Goal: Task Accomplishment & Management: Manage account settings

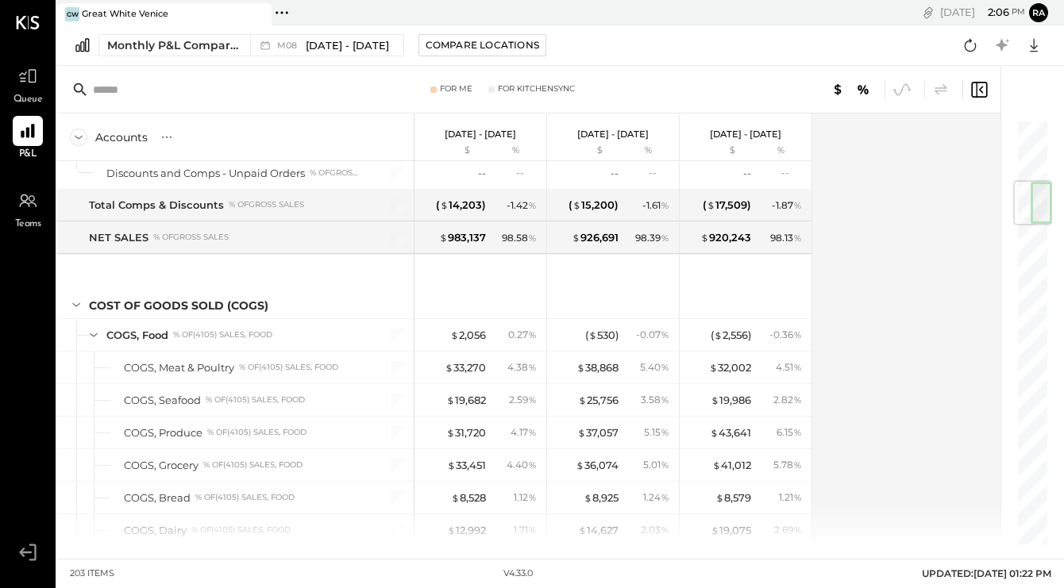
scroll to position [534, 0]
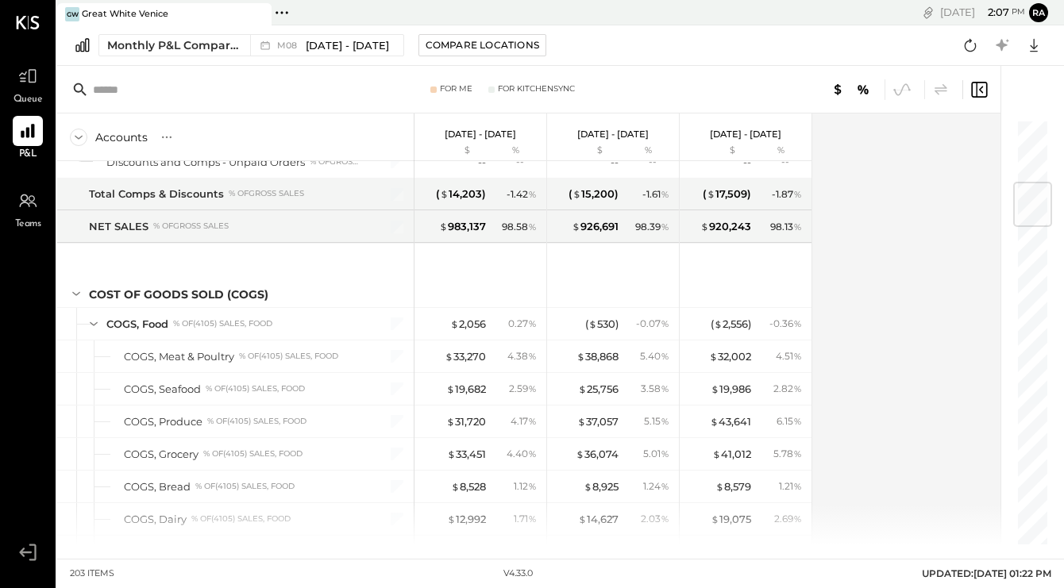
click at [23, 98] on span "Queue" at bounding box center [28, 100] width 29 height 14
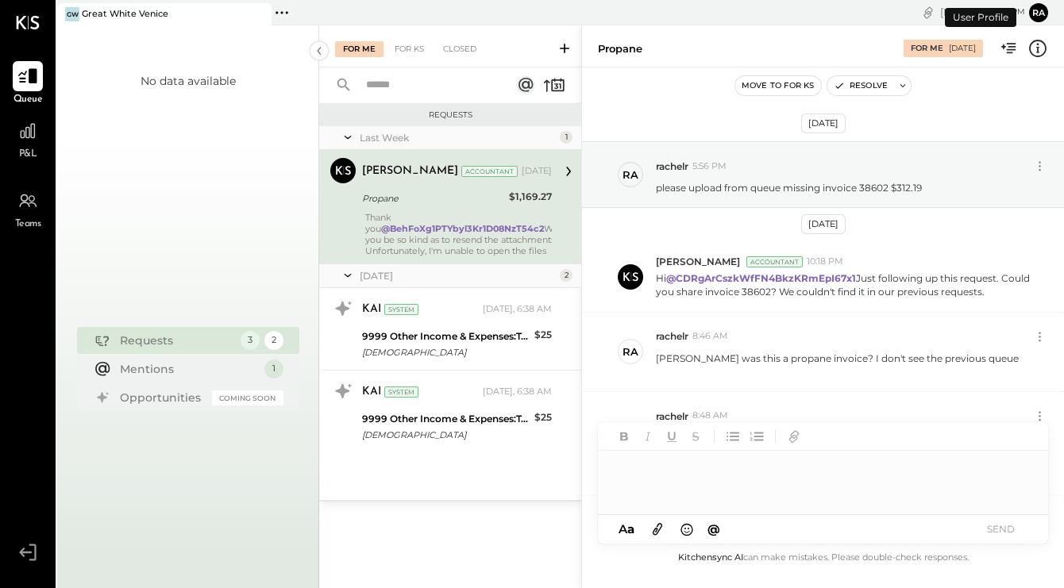
scroll to position [567, 0]
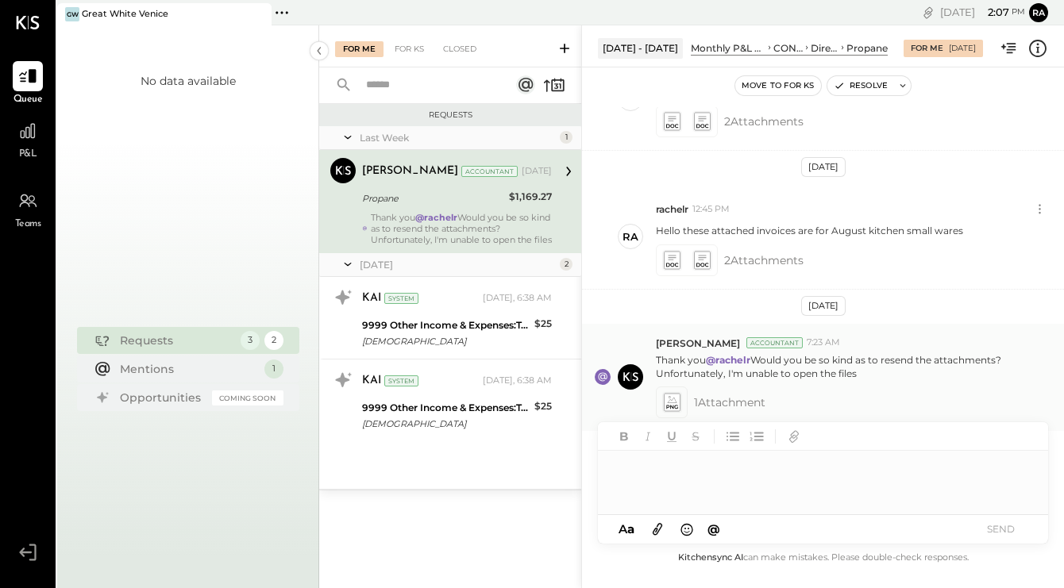
click at [663, 397] on icon at bounding box center [672, 403] width 20 height 22
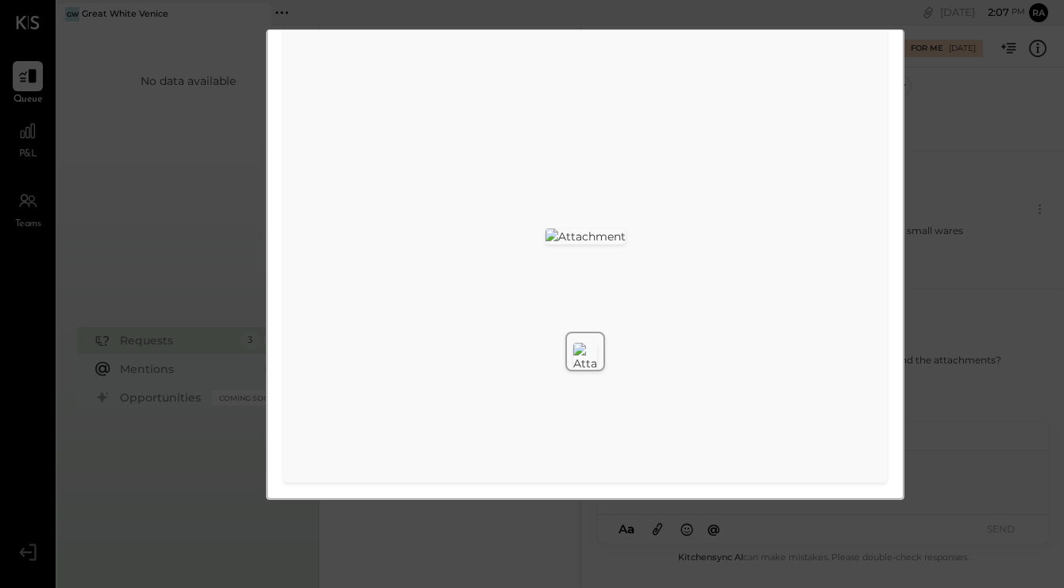
scroll to position [109, 0]
click at [626, 245] on img at bounding box center [586, 237] width 80 height 16
click at [818, 373] on div at bounding box center [585, 352] width 637 height 52
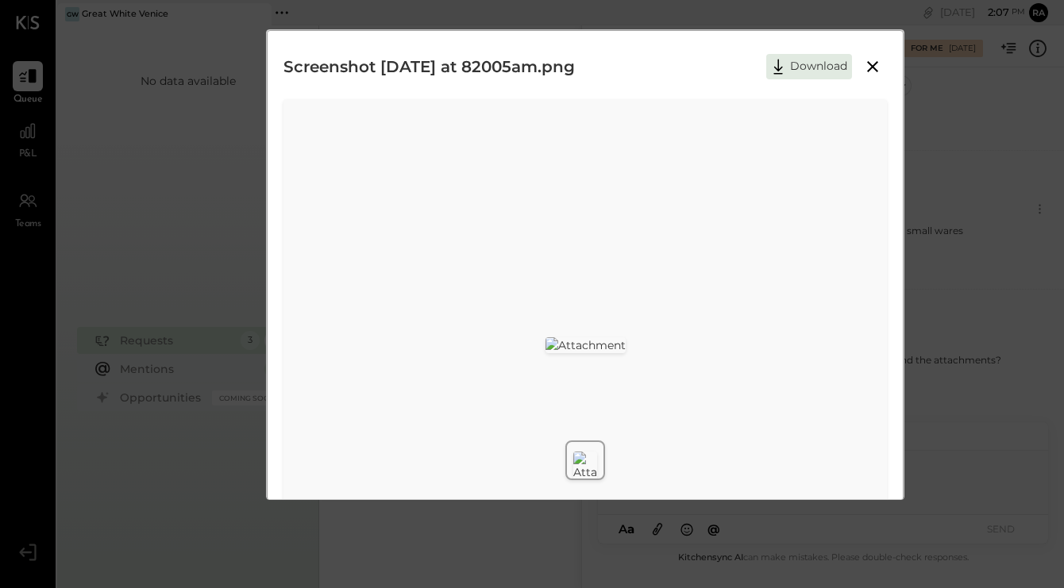
scroll to position [0, 0]
click at [865, 82] on div "Screenshot [DATE] at 82005am.png Download" at bounding box center [586, 67] width 604 height 40
click at [871, 65] on icon at bounding box center [872, 66] width 19 height 19
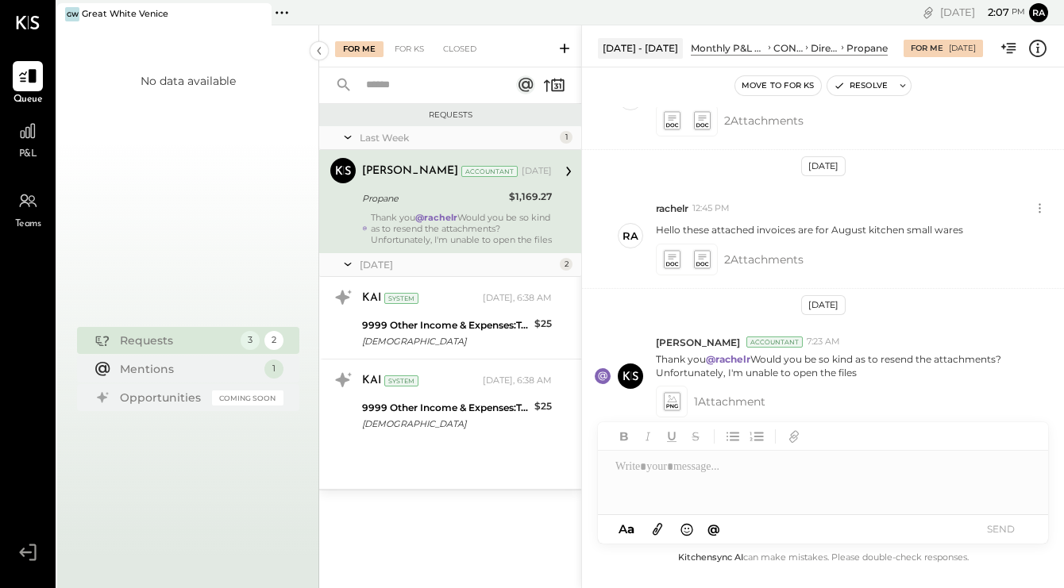
scroll to position [567, 0]
click at [654, 532] on icon at bounding box center [658, 530] width 10 height 12
click at [656, 534] on icon at bounding box center [657, 529] width 17 height 18
click at [653, 529] on icon at bounding box center [657, 529] width 17 height 18
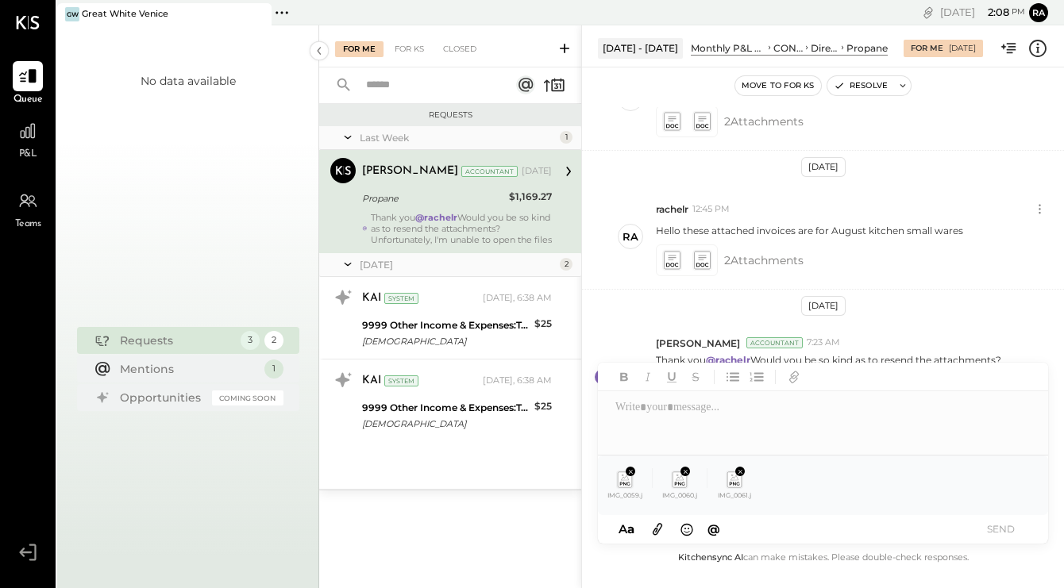
click at [658, 533] on icon at bounding box center [658, 530] width 10 height 12
click at [726, 414] on div at bounding box center [823, 424] width 450 height 64
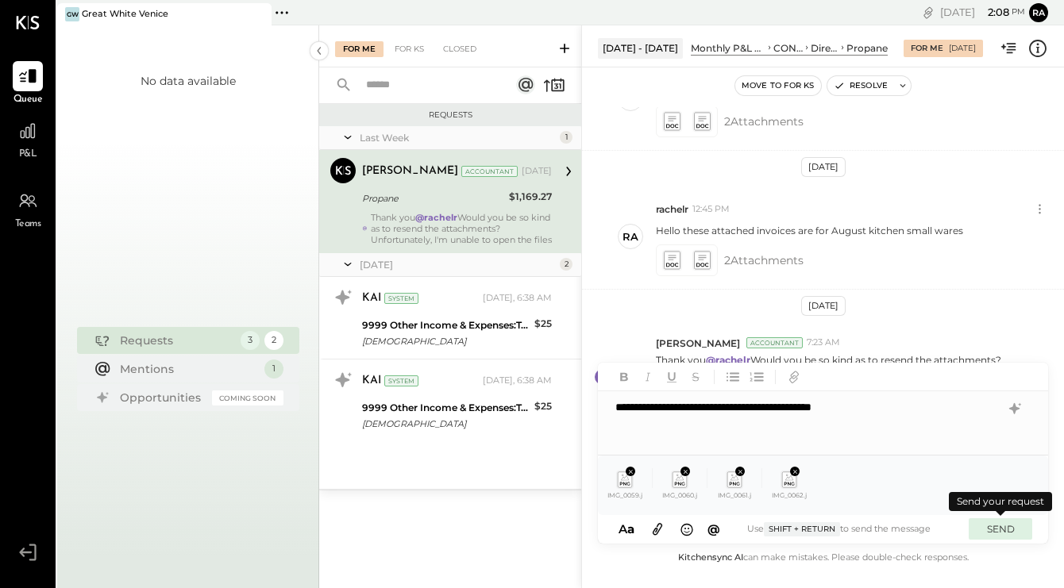
click at [1014, 532] on button "SEND" at bounding box center [1001, 529] width 64 height 21
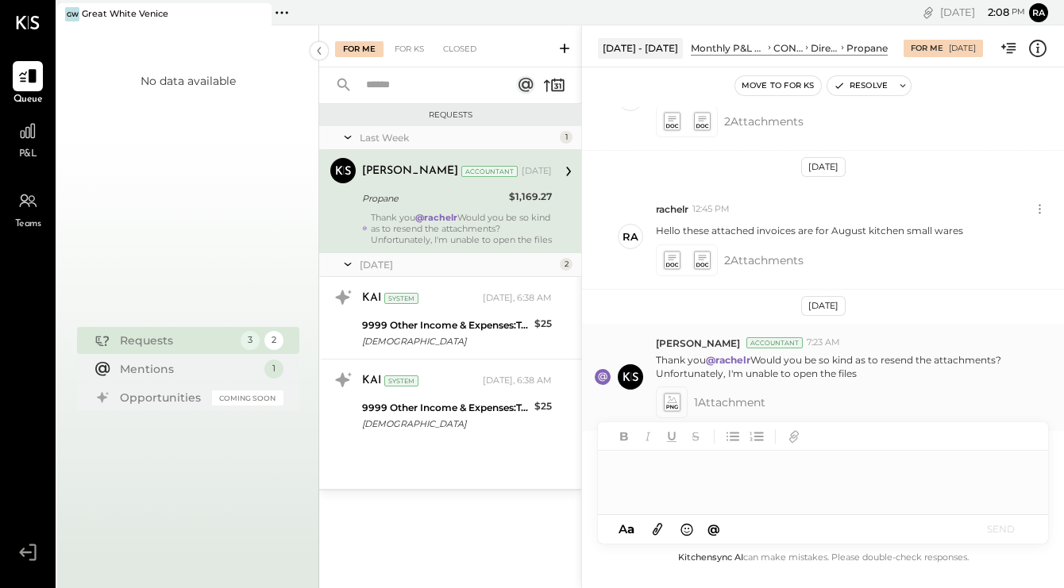
click at [694, 341] on span "[PERSON_NAME]" at bounding box center [698, 344] width 84 height 14
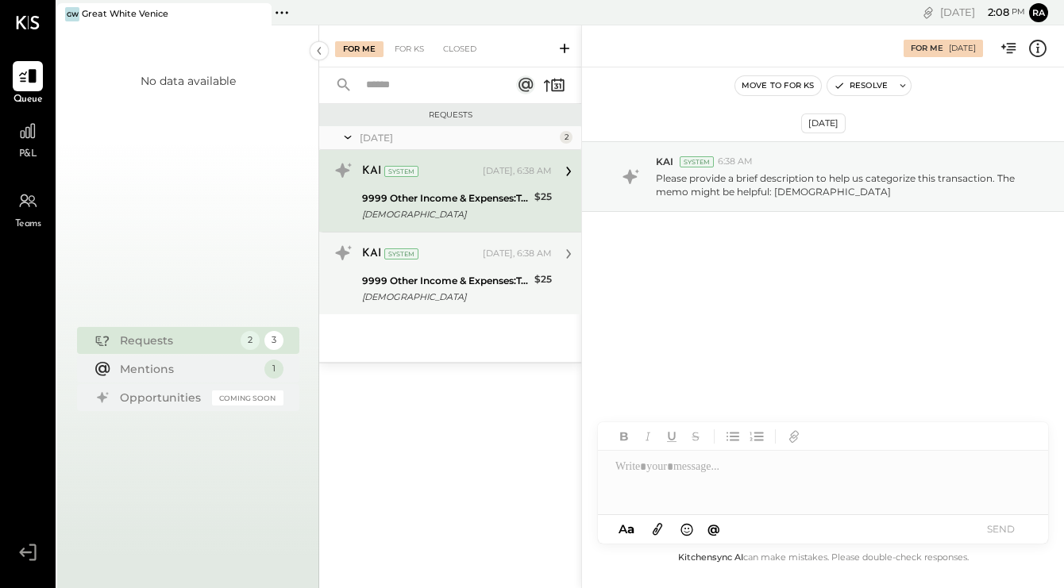
click at [419, 289] on div "[DEMOGRAPHIC_DATA]" at bounding box center [446, 297] width 168 height 16
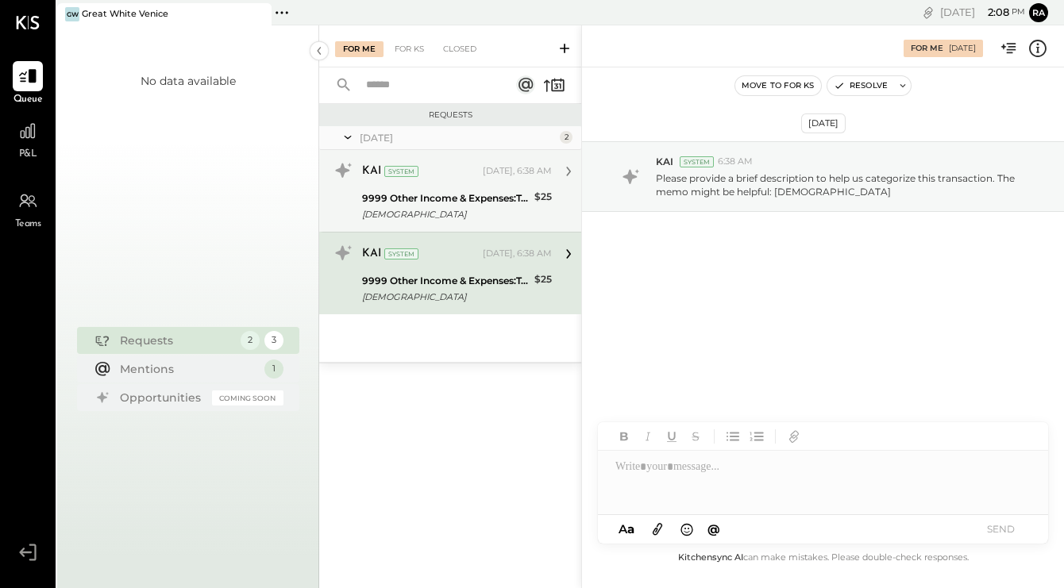
click at [425, 184] on div "KAI System [DATE], 6:38 AM 9999 Other Income & Expenses:To Be Classified ETHIOP…" at bounding box center [457, 191] width 190 height 66
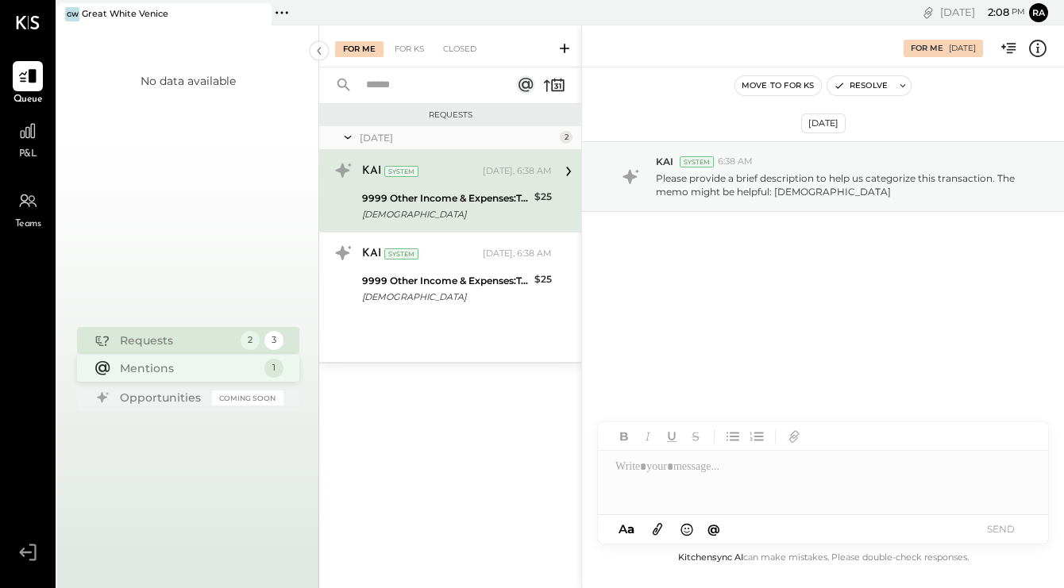
click at [198, 356] on div "Mentions 1" at bounding box center [188, 368] width 222 height 27
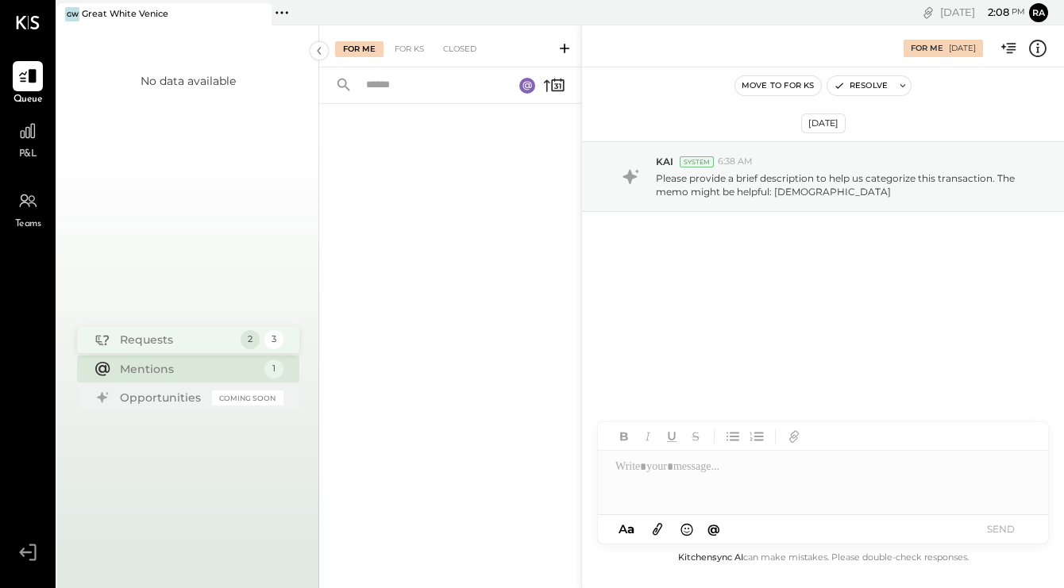
click at [182, 338] on div "Requests" at bounding box center [176, 340] width 113 height 16
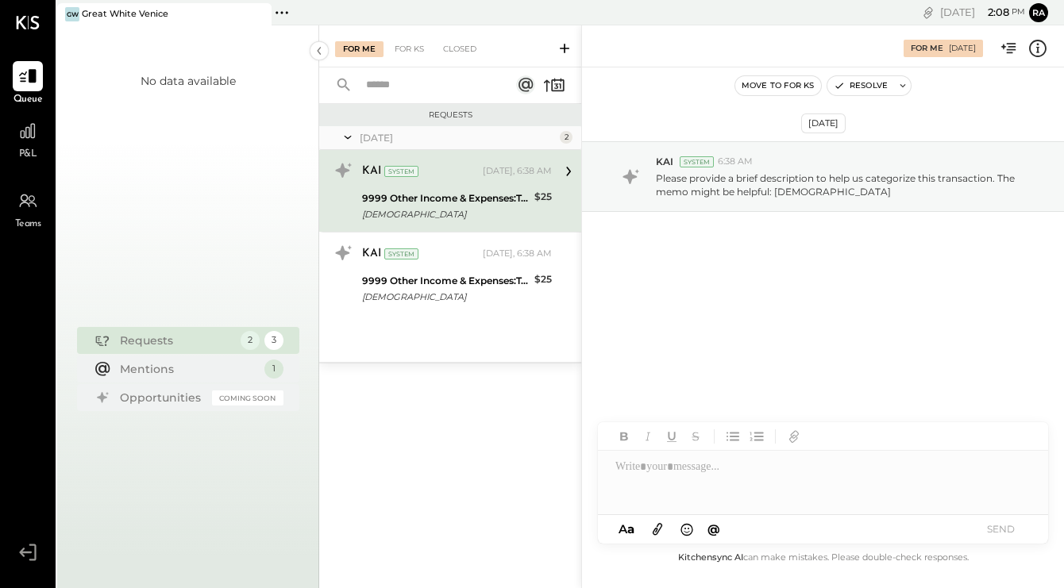
click at [182, 338] on div "Requests" at bounding box center [176, 341] width 113 height 16
click at [408, 53] on div "For KS" at bounding box center [409, 49] width 45 height 16
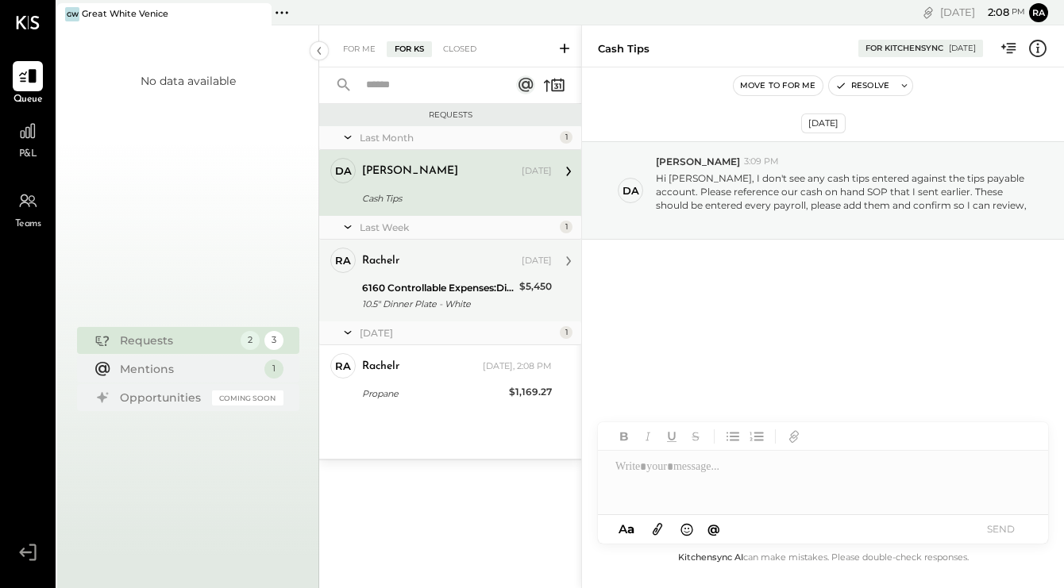
click at [450, 297] on div "10.5" Dinner Plate - White" at bounding box center [438, 304] width 152 height 16
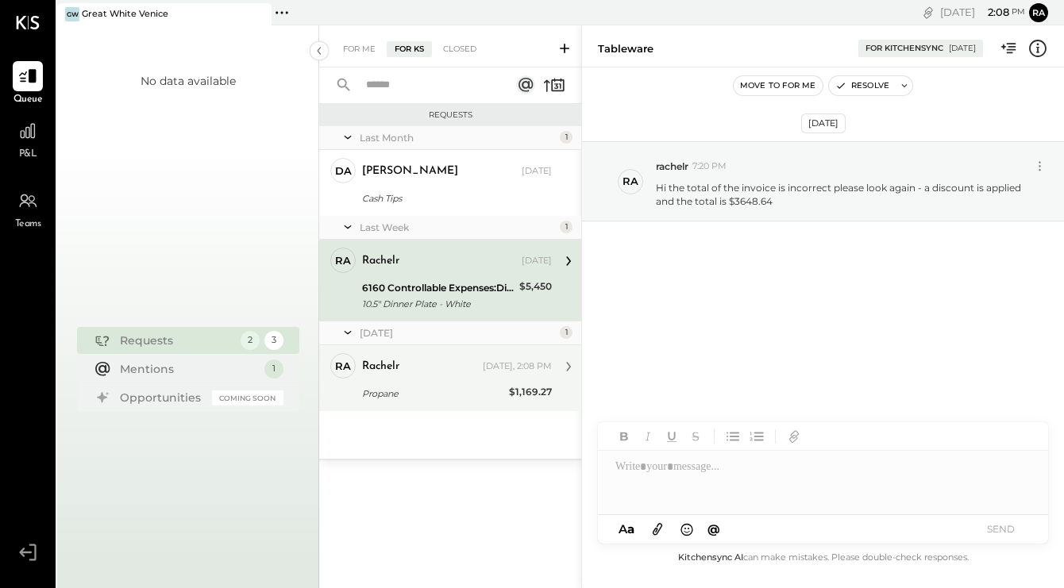
click at [452, 376] on div "rachelr [DATE], 2:08 PM" at bounding box center [457, 367] width 190 height 22
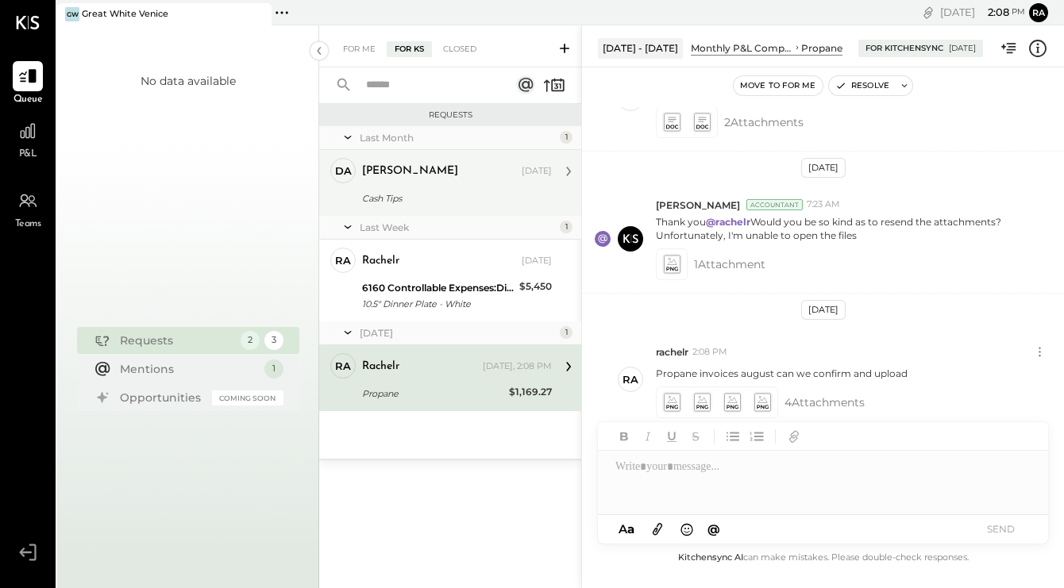
click at [458, 182] on div "[PERSON_NAME] [DATE]" at bounding box center [457, 171] width 190 height 27
